Goal: Information Seeking & Learning: Learn about a topic

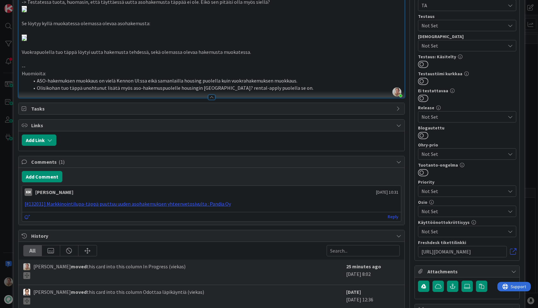
scroll to position [1039, 0]
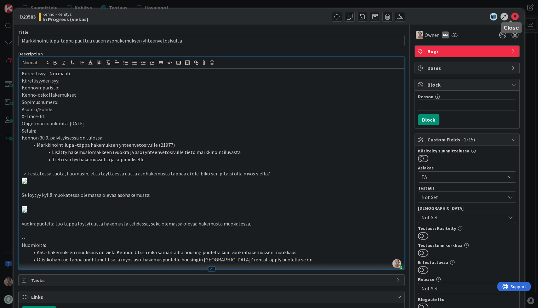
click at [515, 16] on div at bounding box center [464, 17] width 112 height 8
drag, startPoint x: 513, startPoint y: 17, endPoint x: 501, endPoint y: 19, distance: 12.1
click at [513, 17] on icon at bounding box center [515, 17] width 8 height 8
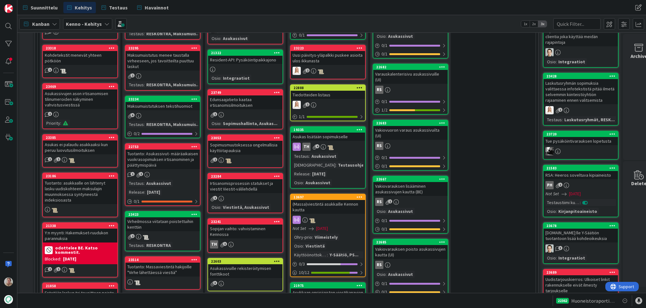
scroll to position [281, 0]
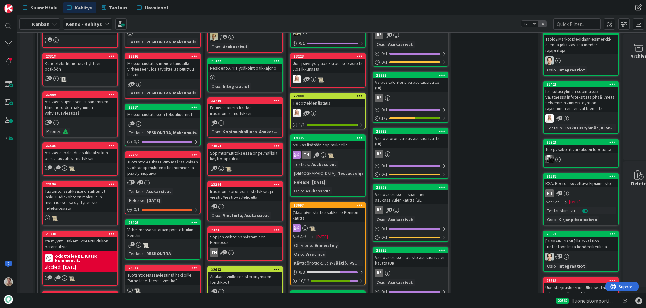
click at [324, 104] on div "Tiedotteiden listaus" at bounding box center [328, 103] width 74 height 8
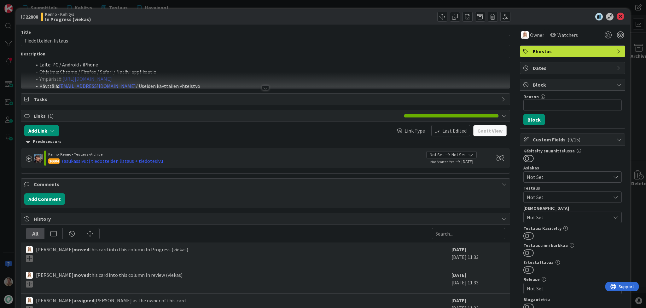
click at [291, 72] on li "Ohjelma: Chrome / Firefox / Safari / Natiivi applikaatio" at bounding box center [269, 71] width 475 height 7
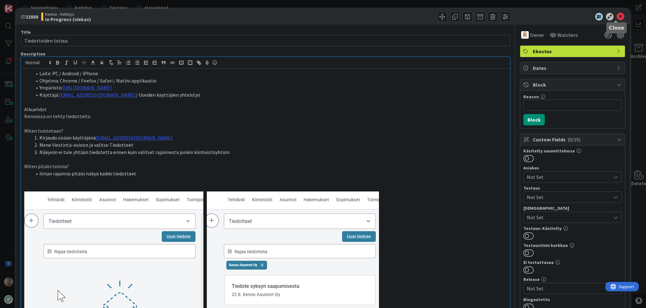
click at [538, 16] on icon at bounding box center [620, 17] width 8 height 8
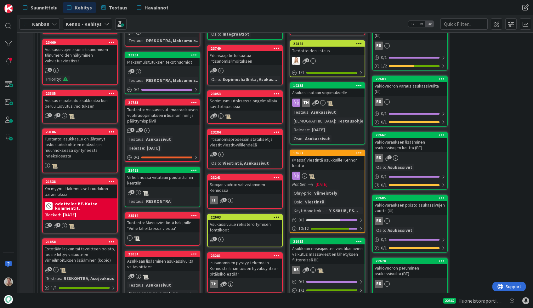
scroll to position [364, 0]
